Goal: Information Seeking & Learning: Find specific page/section

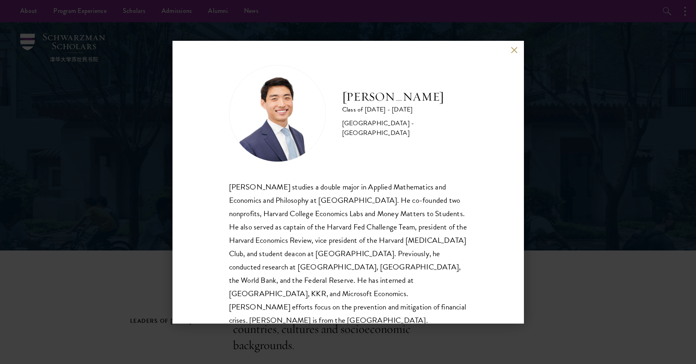
click at [514, 50] on button at bounding box center [514, 50] width 7 height 7
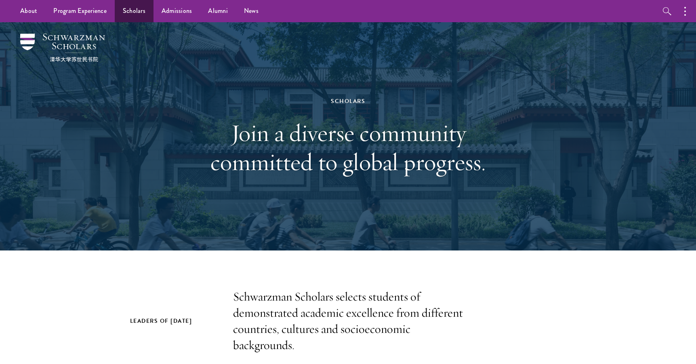
click at [133, 12] on link "Scholars" at bounding box center [134, 11] width 39 height 22
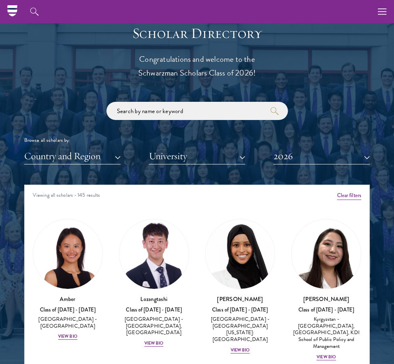
scroll to position [908, 0]
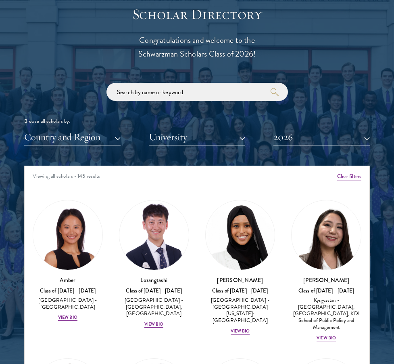
click at [301, 136] on button "2026" at bounding box center [322, 137] width 97 height 17
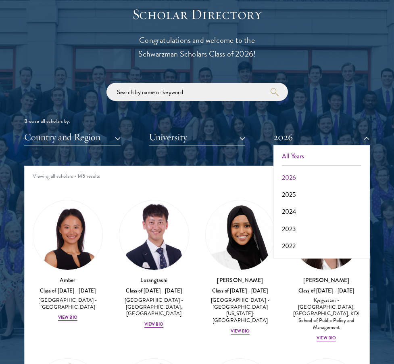
click at [298, 151] on button "All Years" at bounding box center [322, 156] width 92 height 17
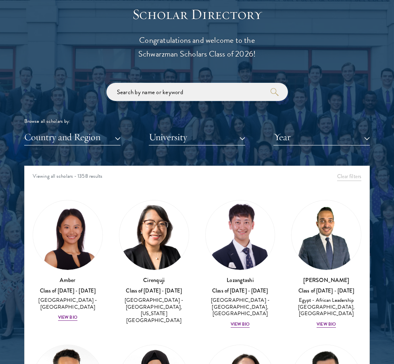
click at [192, 84] on input "search" at bounding box center [198, 92] width 182 height 18
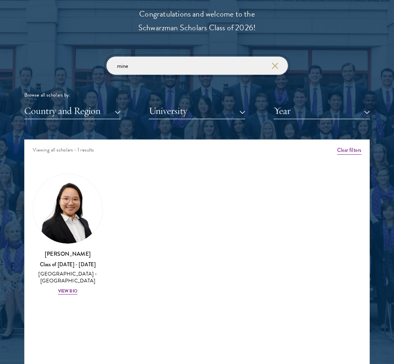
scroll to position [938, 0]
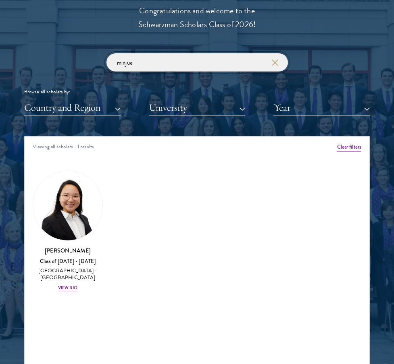
click at [159, 63] on input "minjue" at bounding box center [198, 62] width 182 height 18
paste input "Guanhua"
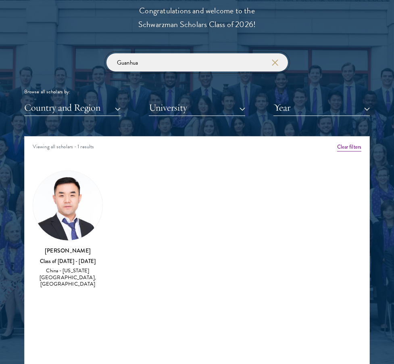
click at [130, 57] on input "Guanhua" at bounding box center [198, 62] width 182 height 18
paste input "Zhiyuan"
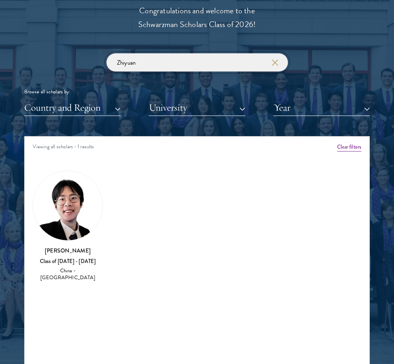
click at [128, 63] on input "Zhiyuan" at bounding box center [198, 62] width 182 height 18
paste input "Mi"
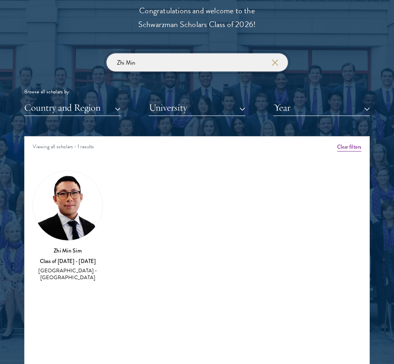
click at [138, 58] on input "Zhi Min" at bounding box center [198, 62] width 182 height 18
paste input "Ra"
click at [138, 58] on input "Zhi Ran" at bounding box center [198, 62] width 182 height 18
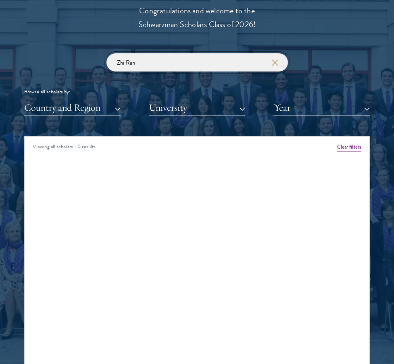
click at [138, 58] on input "Zhi Ran" at bounding box center [198, 62] width 182 height 18
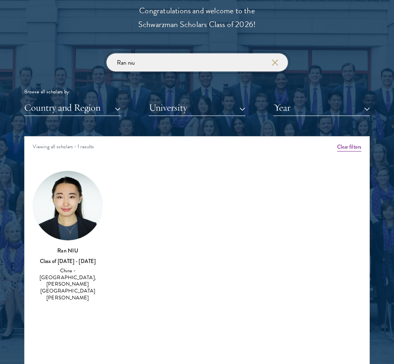
click at [162, 61] on input "Ran niu" at bounding box center [198, 62] width 182 height 18
paste input "AINIWANER"
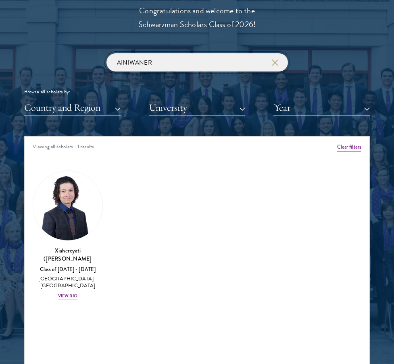
click at [157, 63] on input "AINIWANER" at bounding box center [198, 62] width 182 height 18
paste input "Reddy"
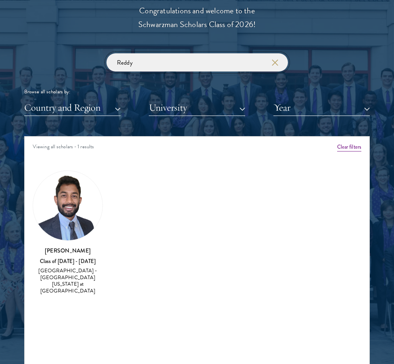
click at [146, 58] on input "Reddy" at bounding box center [198, 62] width 182 height 18
paste input "[PERSON_NAME]"
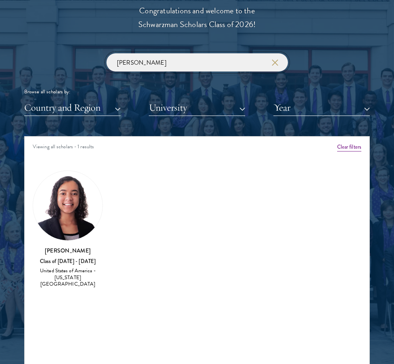
click at [145, 60] on input "[PERSON_NAME]" at bounding box center [198, 62] width 182 height 18
paste input "[PERSON_NAME]"
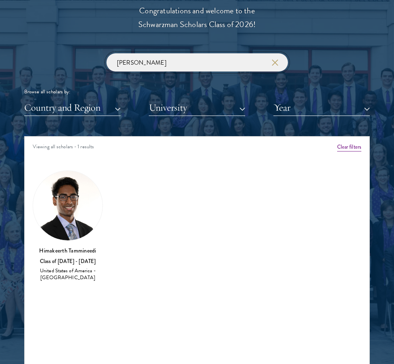
click at [155, 65] on input "[PERSON_NAME]" at bounding box center [198, 62] width 182 height 18
paste input "[PERSON_NAME]"
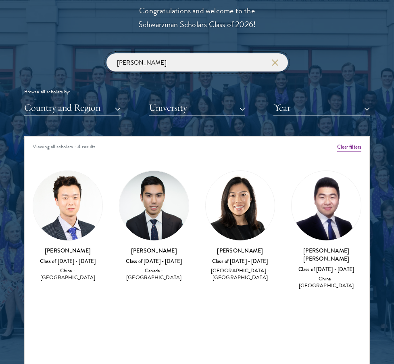
click at [198, 66] on input "[PERSON_NAME]" at bounding box center [198, 62] width 182 height 18
paste input "[PERSON_NAME]"
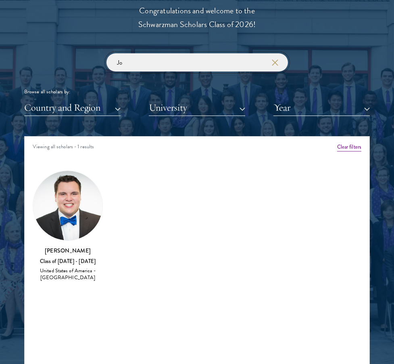
type input "J"
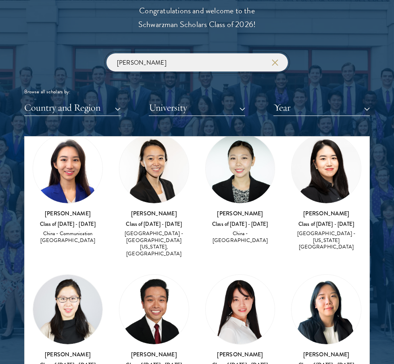
scroll to position [26, 0]
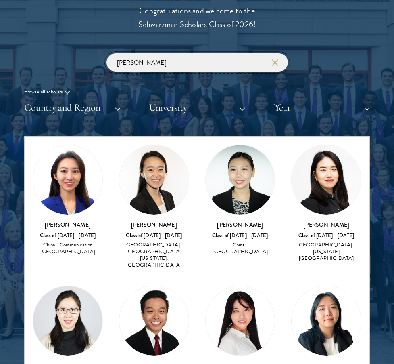
click at [130, 62] on input "[PERSON_NAME]" at bounding box center [198, 62] width 182 height 18
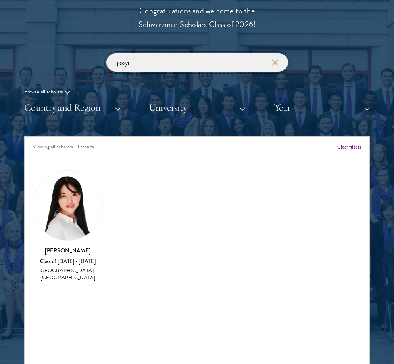
click at [156, 63] on input "jiaoyi" at bounding box center [198, 62] width 182 height 18
paste input "Chengka"
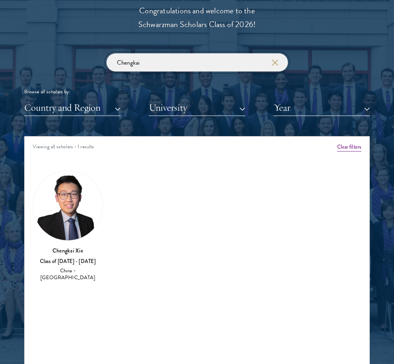
click at [130, 58] on input "Chengkai" at bounding box center [198, 62] width 182 height 18
paste input "Vidette"
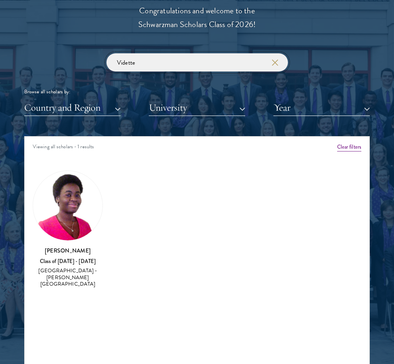
click at [126, 64] on input "Vidette" at bounding box center [198, 62] width 182 height 18
paste input "[PERSON_NAME]"
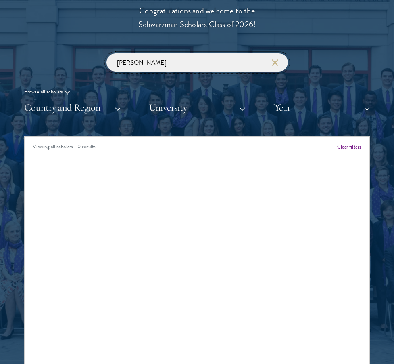
click at [125, 62] on input "[PERSON_NAME]" at bounding box center [198, 62] width 182 height 18
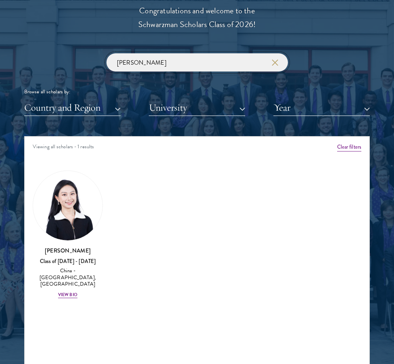
click at [177, 61] on input "[PERSON_NAME]" at bounding box center [198, 62] width 182 height 18
paste input "Ganguly"
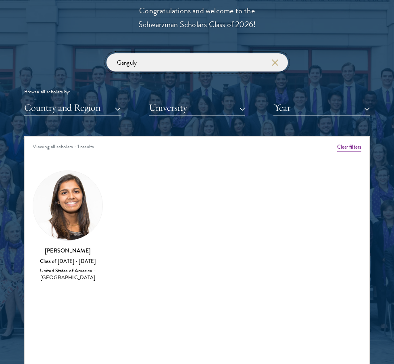
click at [161, 57] on input "Ganguly" at bounding box center [198, 62] width 182 height 18
paste input "Caemmerer"
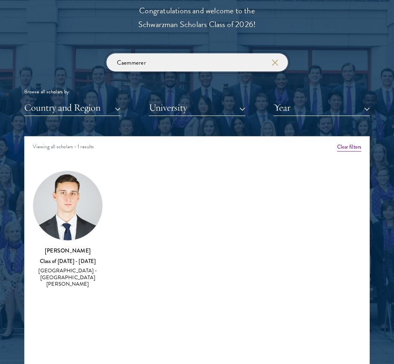
click at [145, 57] on input "Caemmerer" at bounding box center [198, 62] width 182 height 18
paste input "Agarwal"
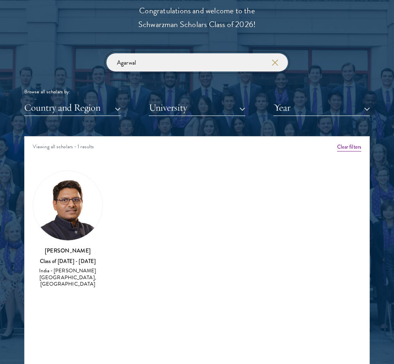
click at [202, 59] on input "Agarwal" at bounding box center [198, 62] width 182 height 18
paste input "[PERSON_NAME]"
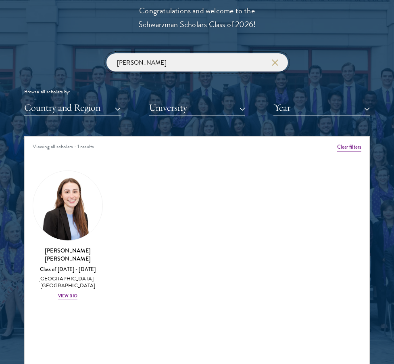
click at [141, 63] on input "[PERSON_NAME]" at bounding box center [198, 62] width 182 height 18
paste input "Tianli"
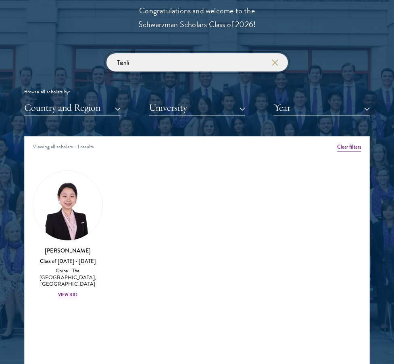
click at [145, 55] on input "Tianli" at bounding box center [198, 62] width 182 height 18
paste input "[PERSON_NAME]"
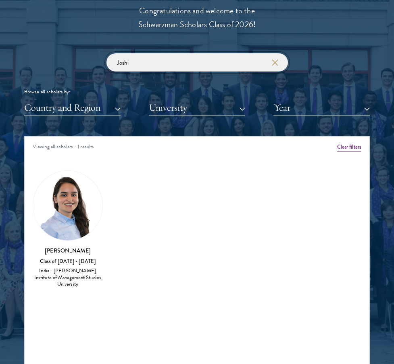
click at [155, 65] on input "Joshi" at bounding box center [198, 62] width 182 height 18
paste input "[PERSON_NAME]"
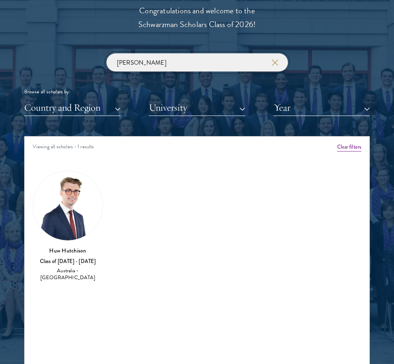
click at [180, 58] on input "[PERSON_NAME]" at bounding box center [198, 62] width 182 height 18
paste input "[PERSON_NAME]"
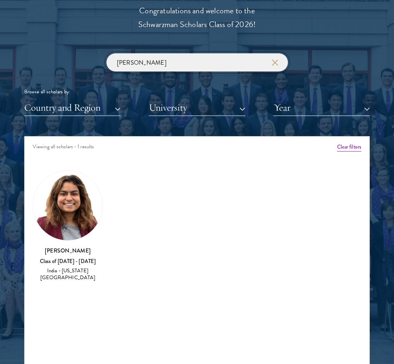
click at [136, 61] on input "[PERSON_NAME]" at bounding box center [198, 62] width 182 height 18
paste input "[PERSON_NAME]"
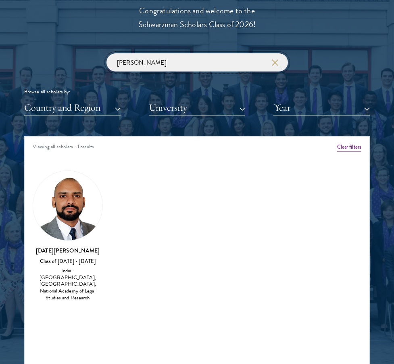
click at [181, 67] on input "[PERSON_NAME]" at bounding box center [198, 62] width 182 height 18
paste input "Jiayu"
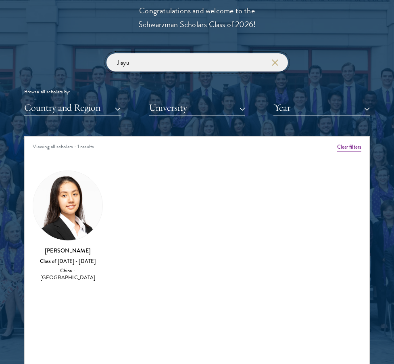
click at [140, 59] on input "Jiayu" at bounding box center [198, 62] width 182 height 18
paste input "XING"
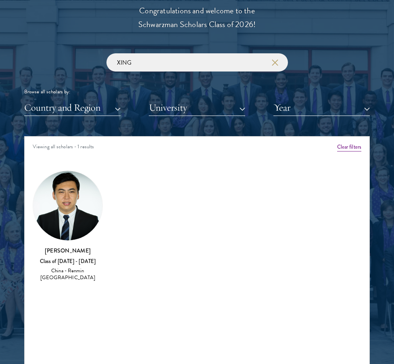
click at [165, 50] on div "Scholar Directory Congratulations and welcome to the Schwarzman Scholars Class …" at bounding box center [197, 177] width 346 height 402
click at [153, 61] on input "XING" at bounding box center [198, 62] width 182 height 18
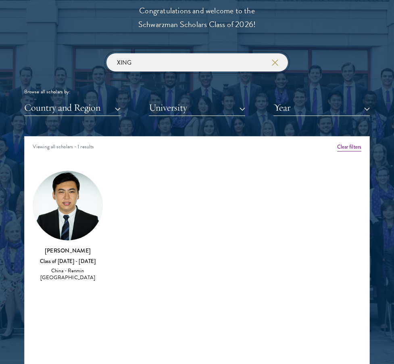
click at [153, 61] on input "XING" at bounding box center [198, 62] width 182 height 18
paste input "Alix"
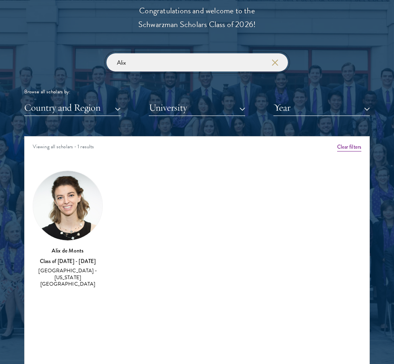
click at [129, 61] on input "Alix" at bounding box center [198, 62] width 182 height 18
paste input "[PERSON_NAME]"
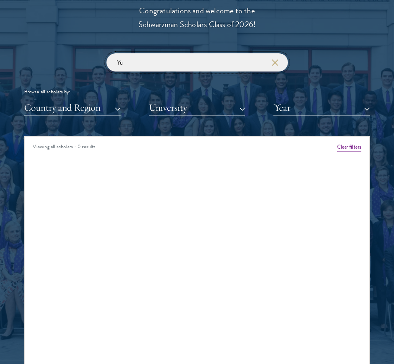
type input "Y"
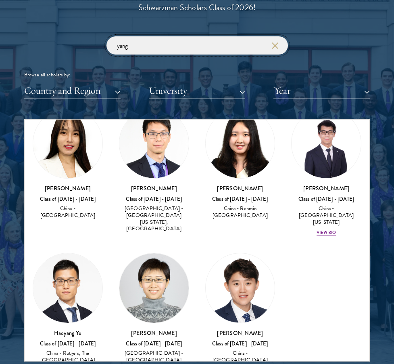
scroll to position [465, 0]
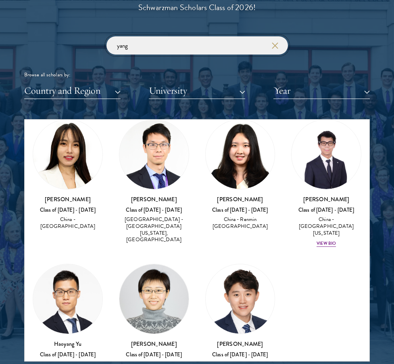
click at [189, 45] on input "yang" at bounding box center [198, 45] width 182 height 18
paste input "Kewen"
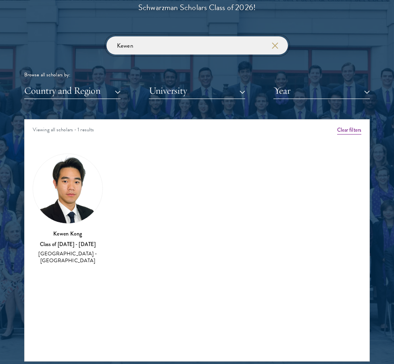
click at [154, 42] on input "Kewen" at bounding box center [198, 45] width 182 height 18
paste input "[GEOGRAPHIC_DATA]"
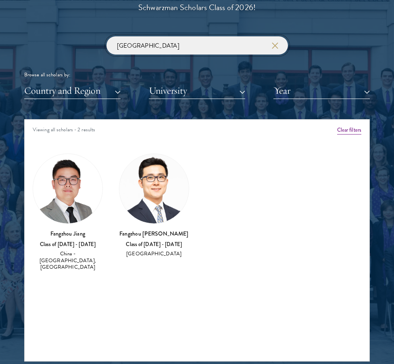
click at [145, 43] on input "[GEOGRAPHIC_DATA]" at bounding box center [198, 45] width 182 height 18
paste input "Siy"
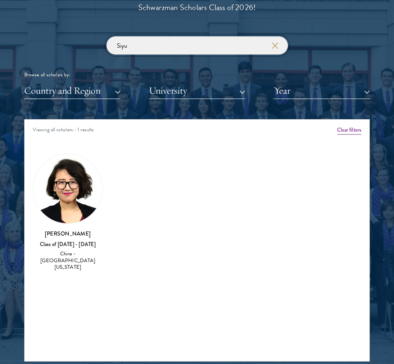
click at [136, 42] on input "Siyu" at bounding box center [198, 45] width 182 height 18
paste input "Kuan"
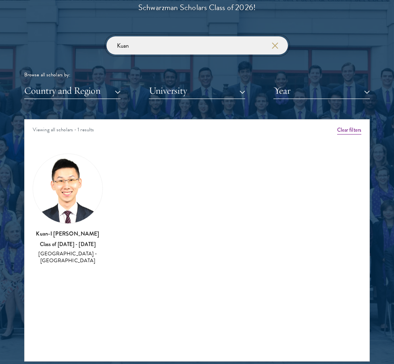
click at [158, 44] on input "Kuan" at bounding box center [198, 45] width 182 height 18
paste input "Jiarong"
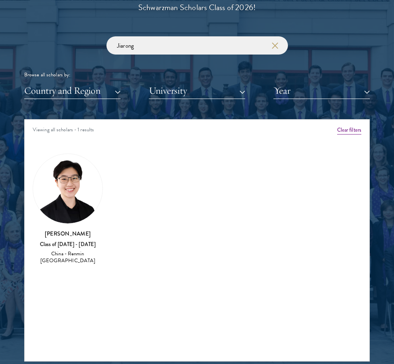
click at [77, 232] on h3 "[PERSON_NAME]" at bounding box center [68, 233] width 70 height 8
drag, startPoint x: 94, startPoint y: 232, endPoint x: 64, endPoint y: 232, distance: 30.3
click at [64, 232] on h3 "[PERSON_NAME]" at bounding box center [68, 233] width 70 height 8
click at [154, 251] on div "Amber Class of [DATE] - [DATE] [GEOGRAPHIC_DATA] - [GEOGRAPHIC_DATA] View Bio C…" at bounding box center [197, 211] width 345 height 138
click at [84, 197] on img at bounding box center [67, 188] width 69 height 69
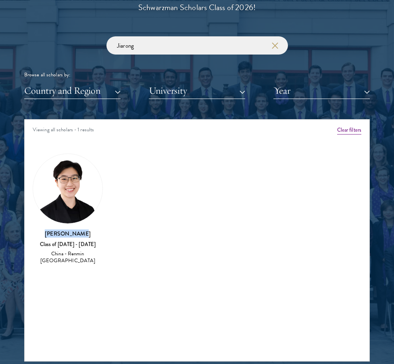
drag, startPoint x: 87, startPoint y: 231, endPoint x: 40, endPoint y: 233, distance: 47.3
click at [40, 233] on h3 "[PERSON_NAME]" at bounding box center [68, 233] width 70 height 8
copy h3 "[PERSON_NAME]"
click at [178, 235] on div "Amber Class of [DATE] - [DATE] [GEOGRAPHIC_DATA] - [GEOGRAPHIC_DATA] View Bio C…" at bounding box center [197, 211] width 345 height 138
click at [44, 216] on div "[PERSON_NAME] Class of [DATE] - [DATE] [GEOGRAPHIC_DATA] - Renmin [GEOGRAPHIC_D…" at bounding box center [68, 208] width 70 height 111
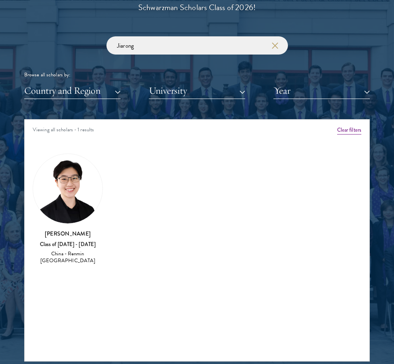
click at [80, 220] on div "[PERSON_NAME] Class of [DATE] - [DATE] [GEOGRAPHIC_DATA] - Renmin [GEOGRAPHIC_D…" at bounding box center [68, 208] width 70 height 111
click at [65, 229] on h3 "[PERSON_NAME]" at bounding box center [68, 233] width 70 height 8
click at [62, 234] on h3 "[PERSON_NAME]" at bounding box center [68, 233] width 70 height 8
click at [63, 197] on img at bounding box center [67, 188] width 69 height 69
click at [63, 229] on h3 "[PERSON_NAME]" at bounding box center [68, 233] width 70 height 8
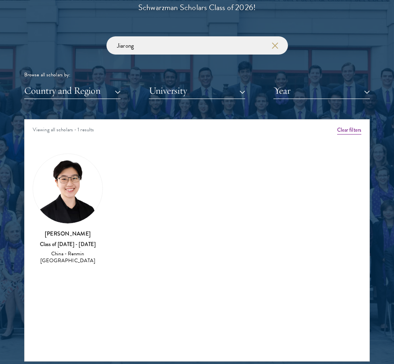
click at [64, 261] on div "China - Renmin [GEOGRAPHIC_DATA]" at bounding box center [68, 257] width 70 height 14
click at [64, 238] on div "[PERSON_NAME] Class of [DATE] - [DATE] [GEOGRAPHIC_DATA] - Renmin [GEOGRAPHIC_D…" at bounding box center [68, 247] width 70 height 36
click at [65, 227] on div "[PERSON_NAME] Class of [DATE] - [DATE] [GEOGRAPHIC_DATA] - Renmin [GEOGRAPHIC_D…" at bounding box center [68, 208] width 70 height 111
click at [144, 52] on input "Jiarong" at bounding box center [198, 45] width 182 height 18
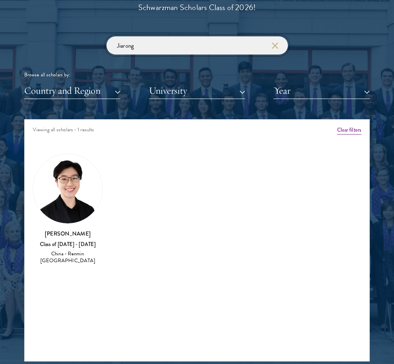
click at [144, 52] on input "Jiarong" at bounding box center [198, 45] width 182 height 18
paste input "[PERSON_NAME]"
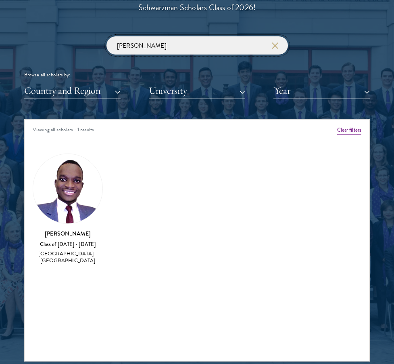
click at [138, 44] on input "[PERSON_NAME]" at bounding box center [198, 45] width 182 height 18
paste input "Yicheng"
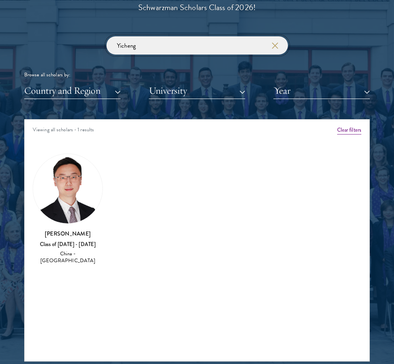
click at [163, 44] on input "Yicheng" at bounding box center [198, 45] width 182 height 18
paste input "Shijun"
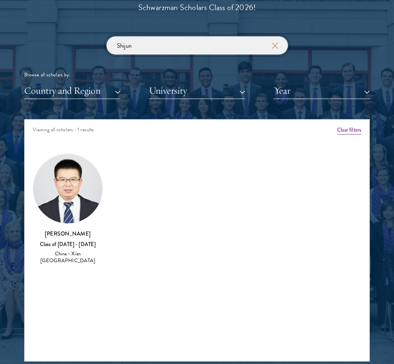
click at [147, 50] on input "Shijun" at bounding box center [198, 45] width 182 height 18
paste input "Jieying"
type input "Jieying"
